Goal: Transaction & Acquisition: Purchase product/service

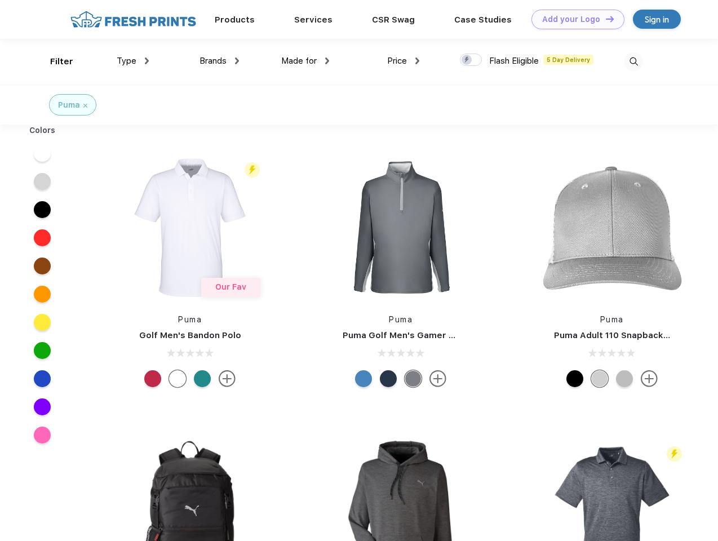
click at [574, 19] on link "Add your Logo Design Tool" at bounding box center [578, 20] width 93 height 20
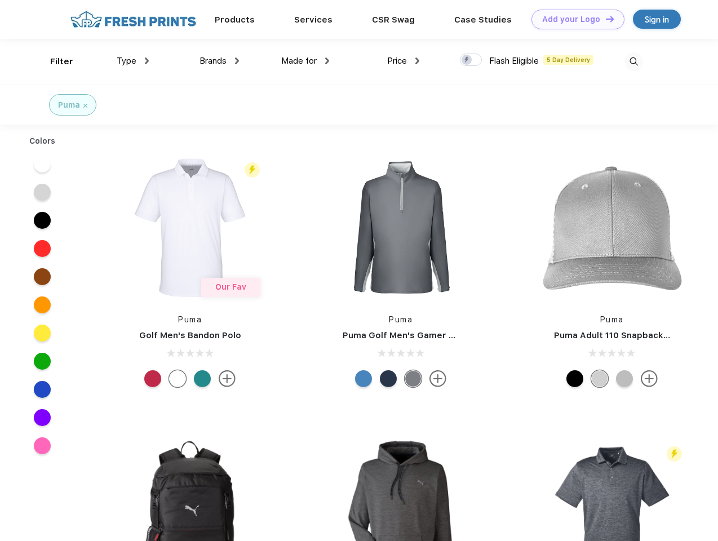
click at [0, 0] on div "Design Tool" at bounding box center [0, 0] width 0 height 0
click at [605, 19] on link "Add your Logo Design Tool" at bounding box center [578, 20] width 93 height 20
click at [54, 61] on div "Filter" at bounding box center [61, 61] width 23 height 13
click at [133, 61] on span "Type" at bounding box center [127, 61] width 20 height 10
click at [219, 61] on span "Brands" at bounding box center [213, 61] width 27 height 10
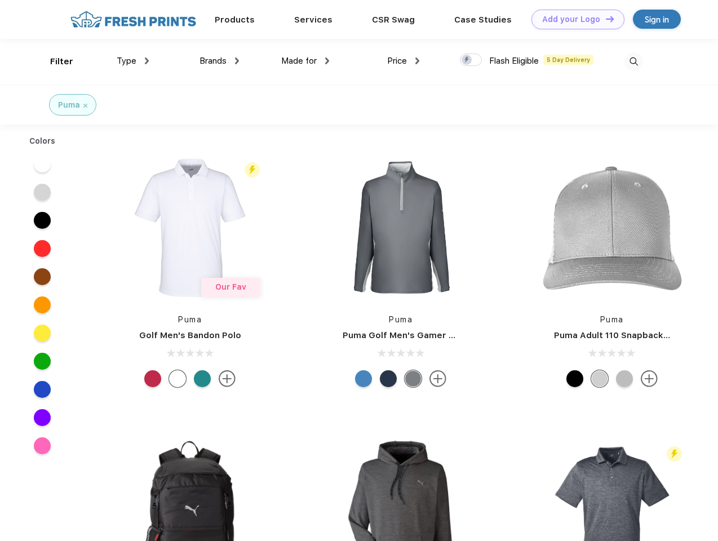
click at [306, 61] on span "Made for" at bounding box center [299, 61] width 36 height 10
click at [404, 61] on span "Price" at bounding box center [397, 61] width 20 height 10
click at [471, 60] on div at bounding box center [471, 60] width 22 height 12
click at [467, 60] on input "checkbox" at bounding box center [463, 56] width 7 height 7
click at [634, 61] on img at bounding box center [634, 61] width 19 height 19
